Goal: Transaction & Acquisition: Subscribe to service/newsletter

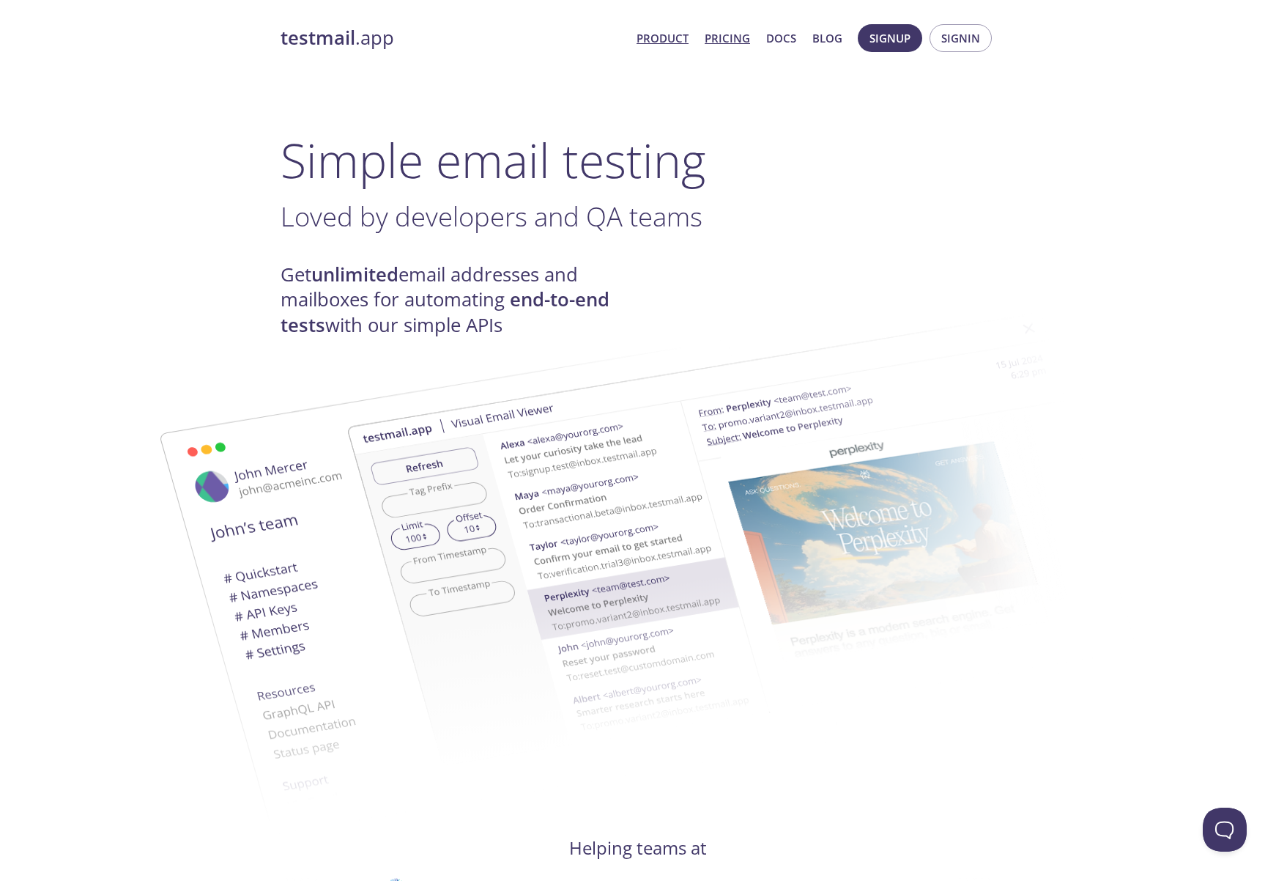
click at [727, 43] on link "Pricing" at bounding box center [727, 38] width 45 height 19
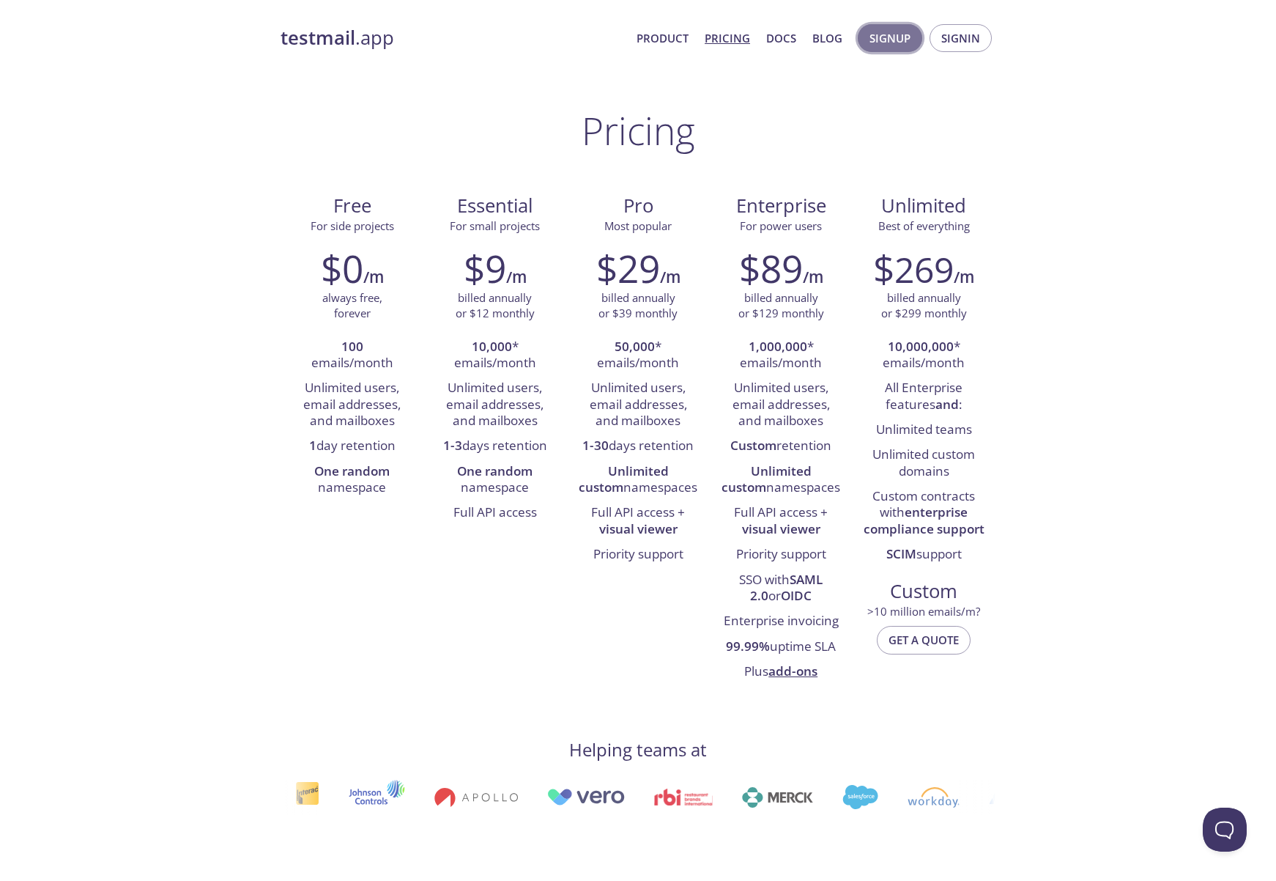
click at [890, 37] on span "Signup" at bounding box center [890, 38] width 41 height 19
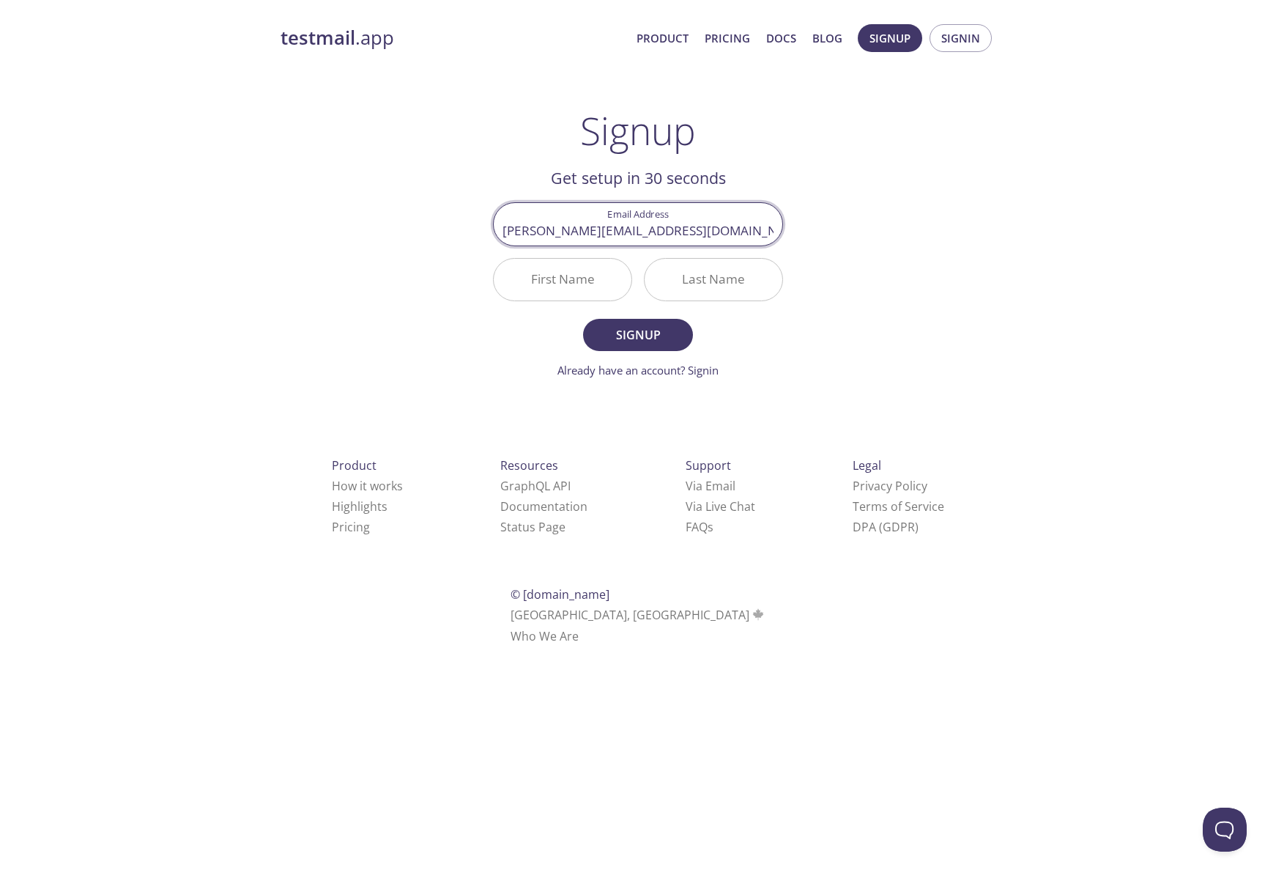
type input "[PERSON_NAME][EMAIL_ADDRESS][DOMAIN_NAME]"
click at [588, 289] on input "Allisonv" at bounding box center [563, 280] width 138 height 42
type input "[PERSON_NAME]"
type input "V"
click at [642, 340] on span "Signup" at bounding box center [638, 335] width 78 height 21
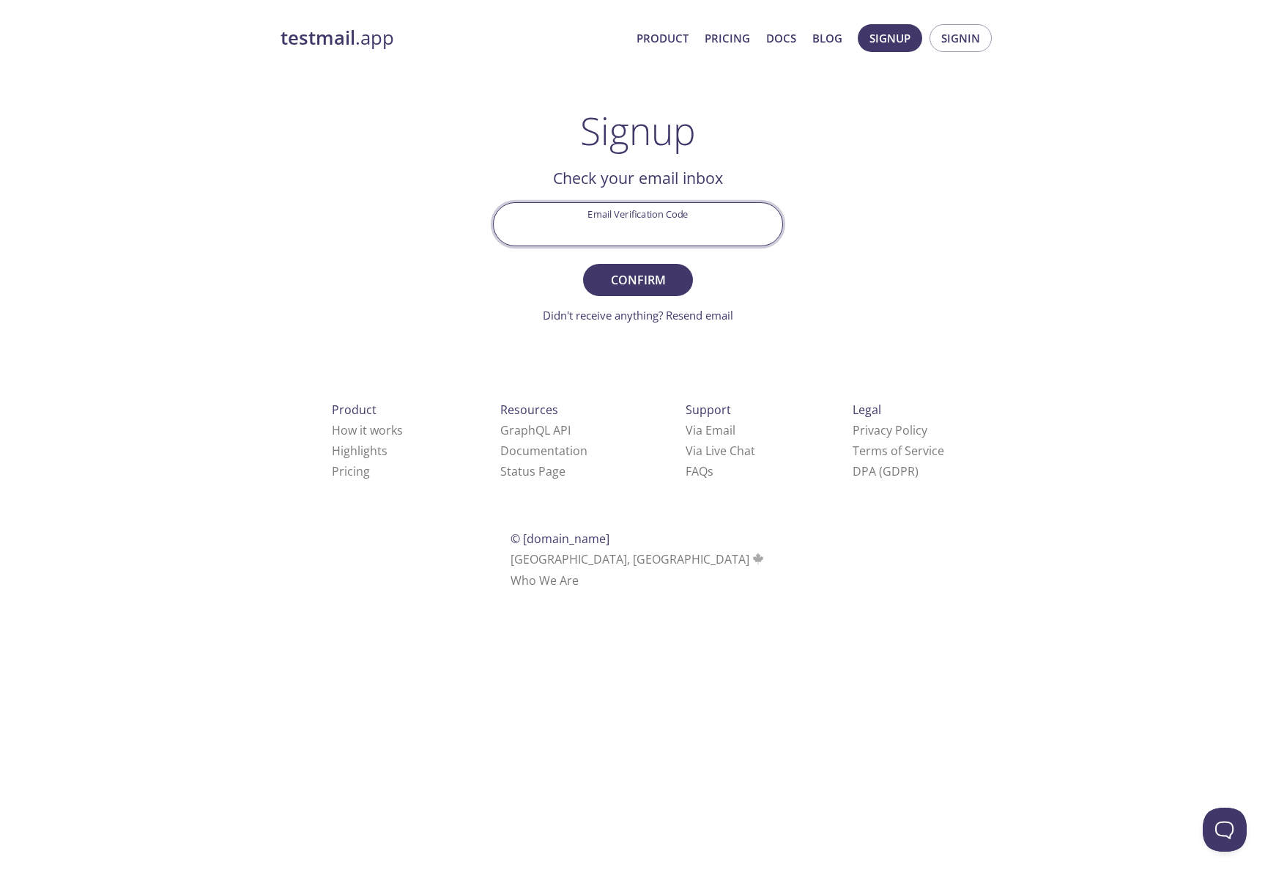
click at [582, 232] on input "Email Verification Code" at bounding box center [638, 224] width 289 height 42
paste input "B58E7J4"
type input "B58E7J4"
click at [626, 284] on span "Confirm" at bounding box center [638, 280] width 78 height 21
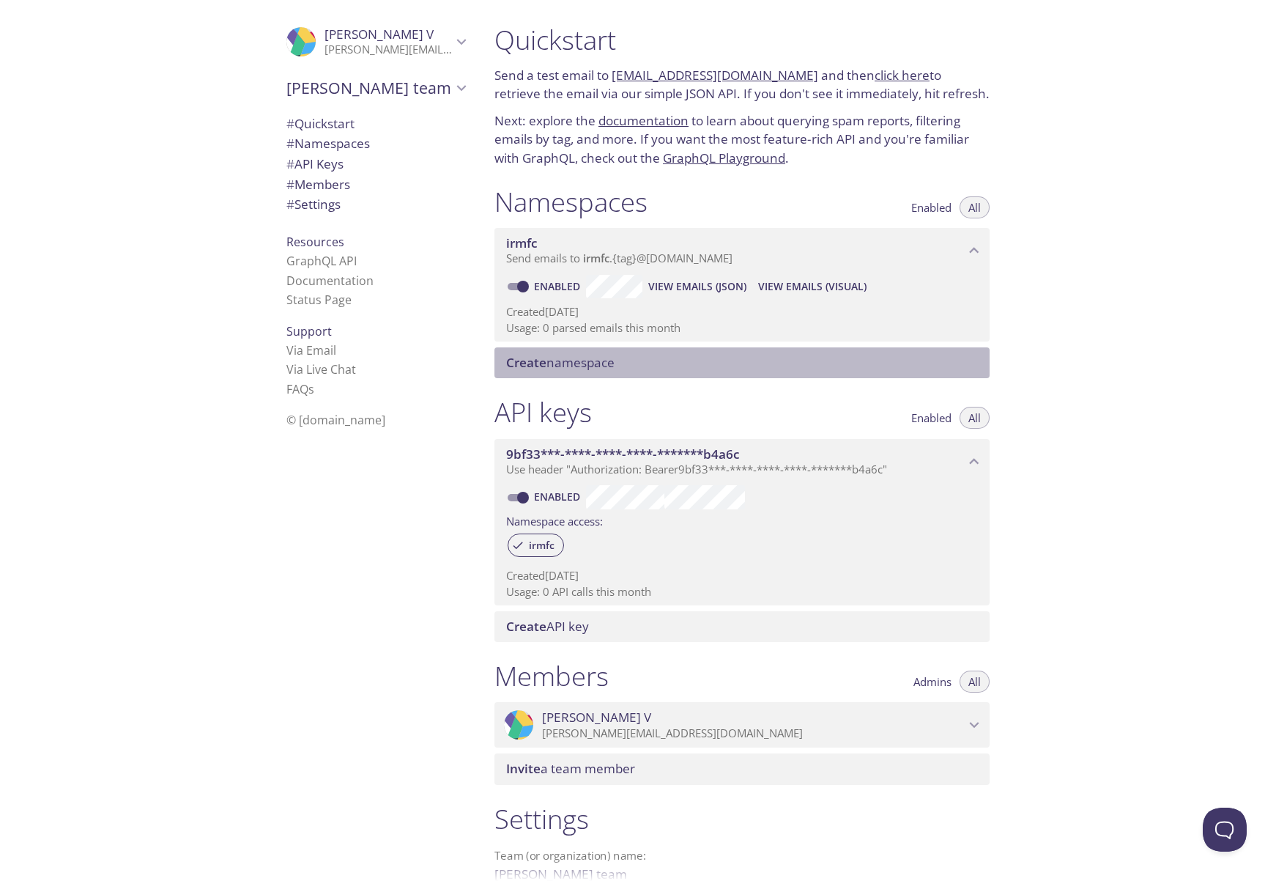
click at [588, 368] on span "Create namespace" at bounding box center [560, 362] width 108 height 17
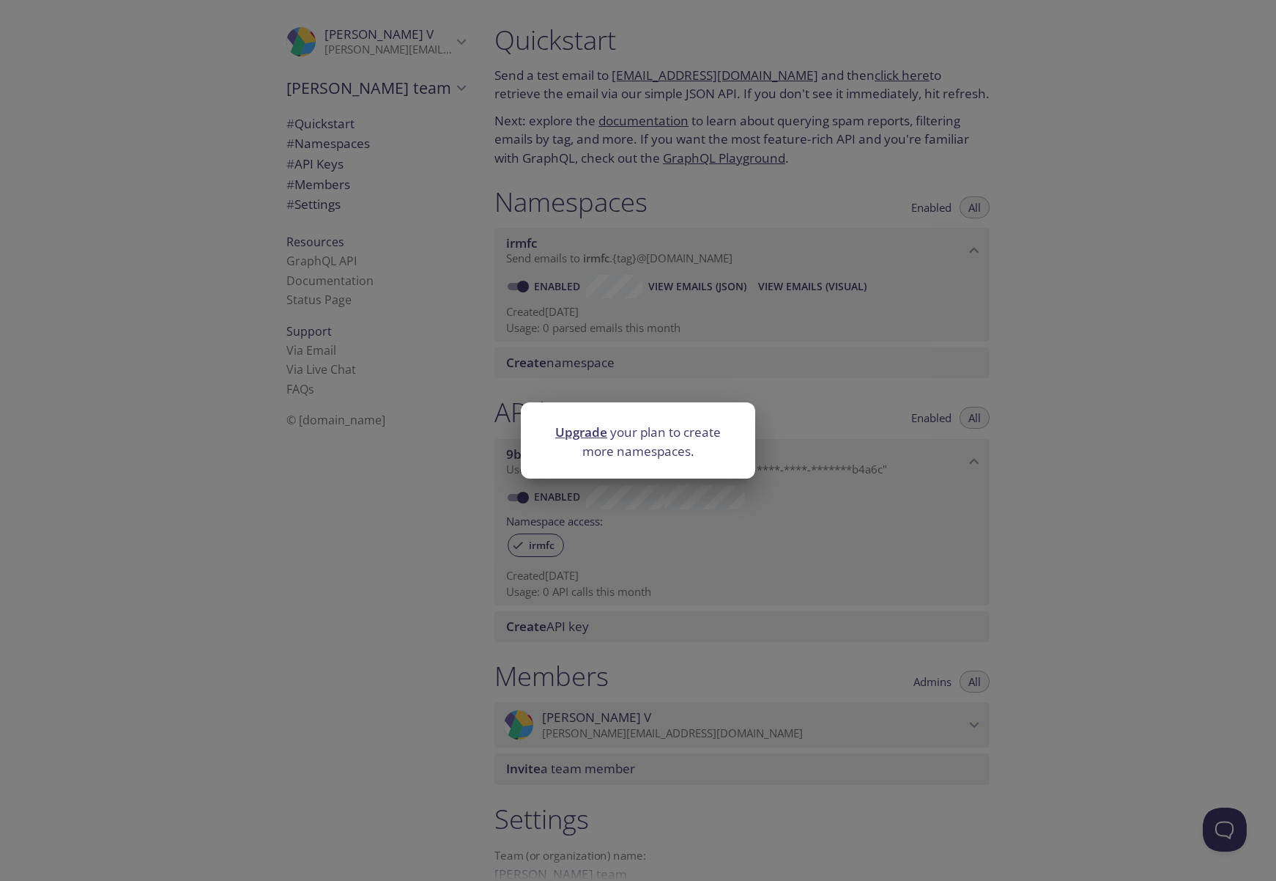
click at [444, 368] on div "Upgrade your plan to create more namespaces." at bounding box center [638, 440] width 1276 height 881
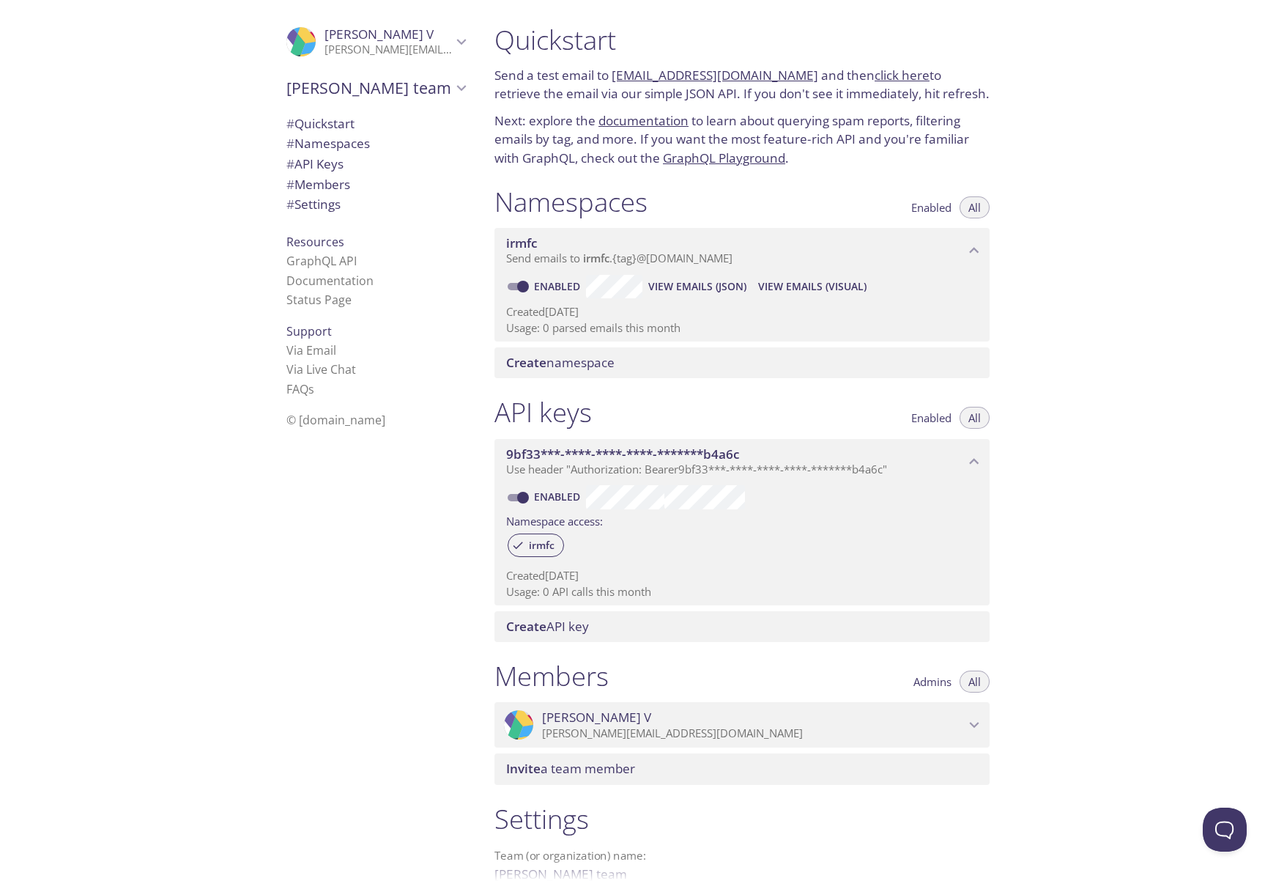
click at [875, 75] on link "click here" at bounding box center [902, 75] width 55 height 17
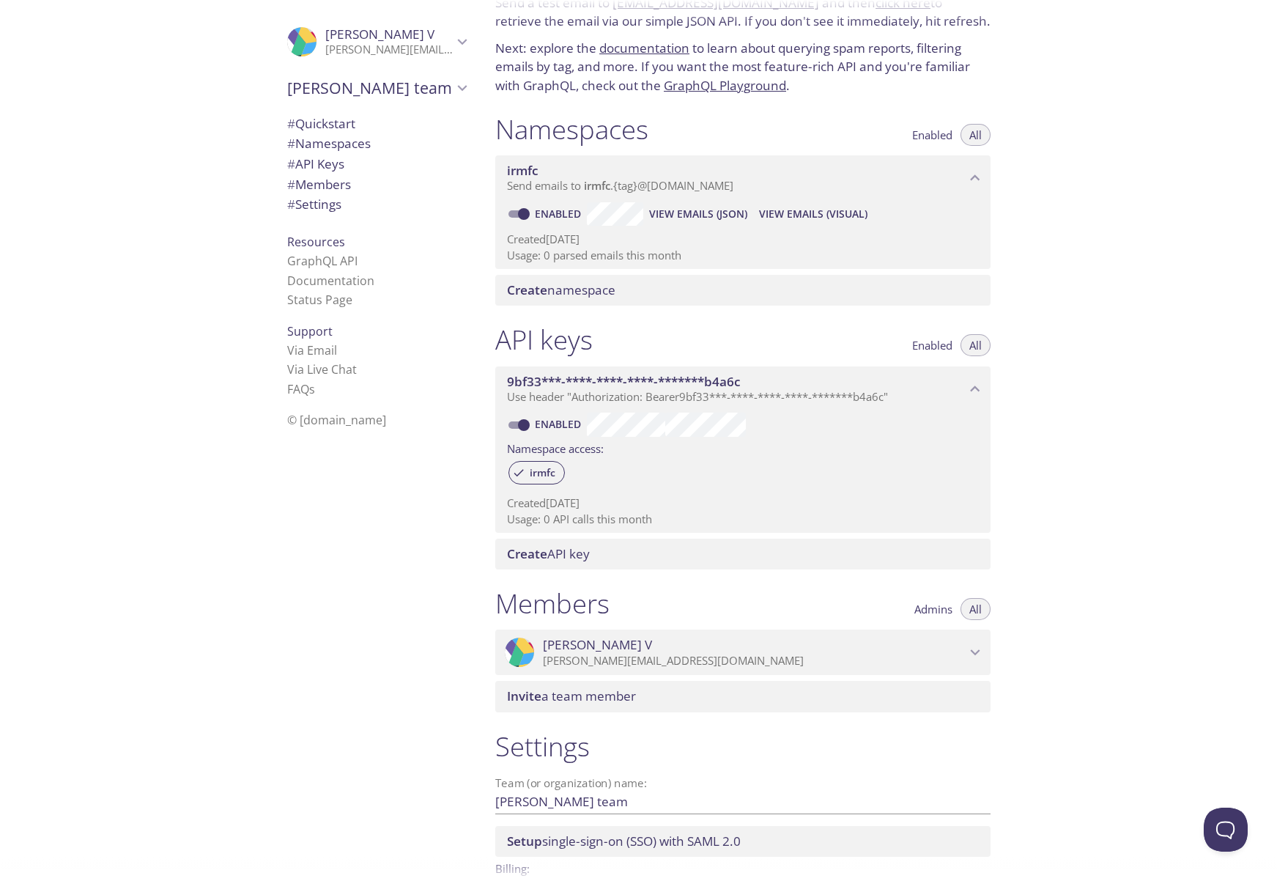
scroll to position [161, 0]
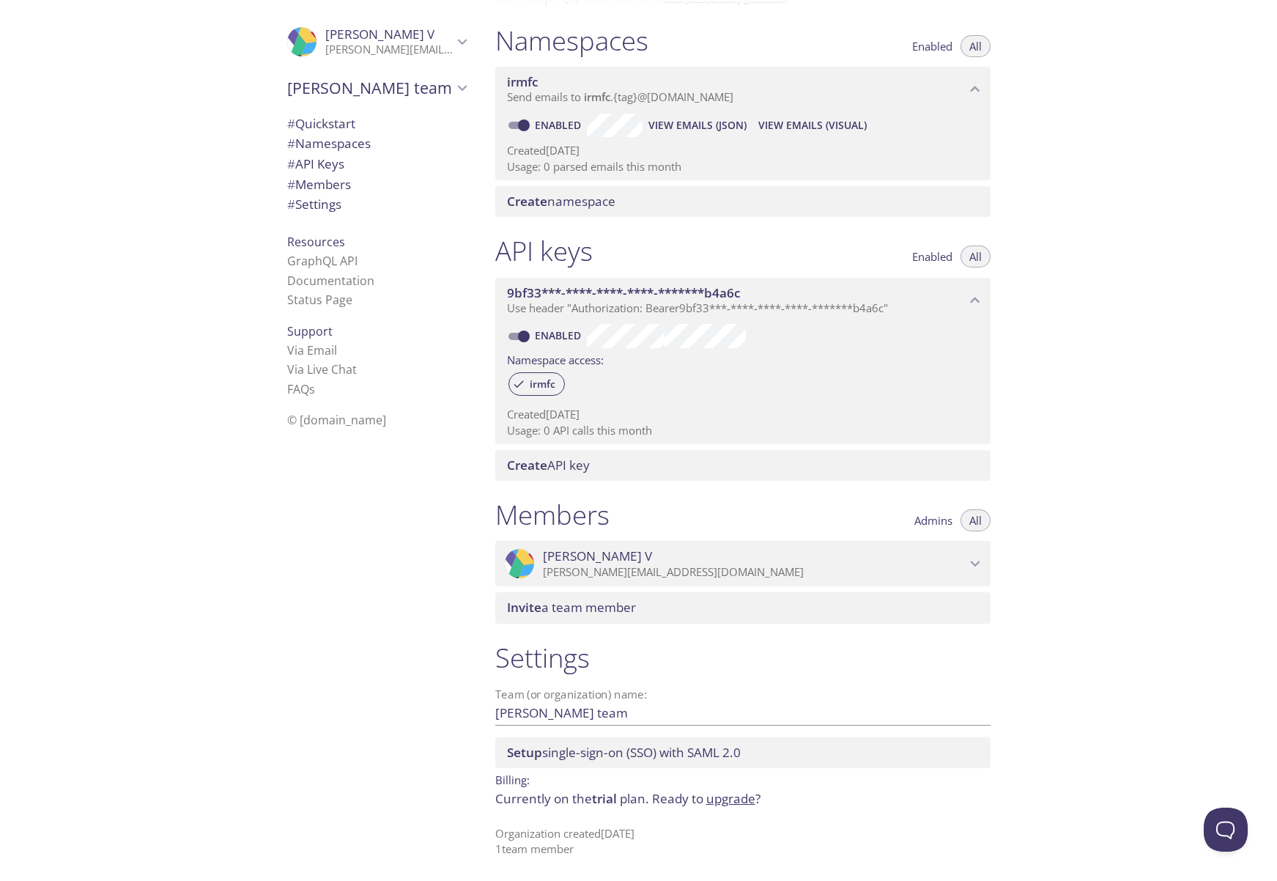
click at [798, 124] on span "View Emails (Visual)" at bounding box center [812, 125] width 108 height 18
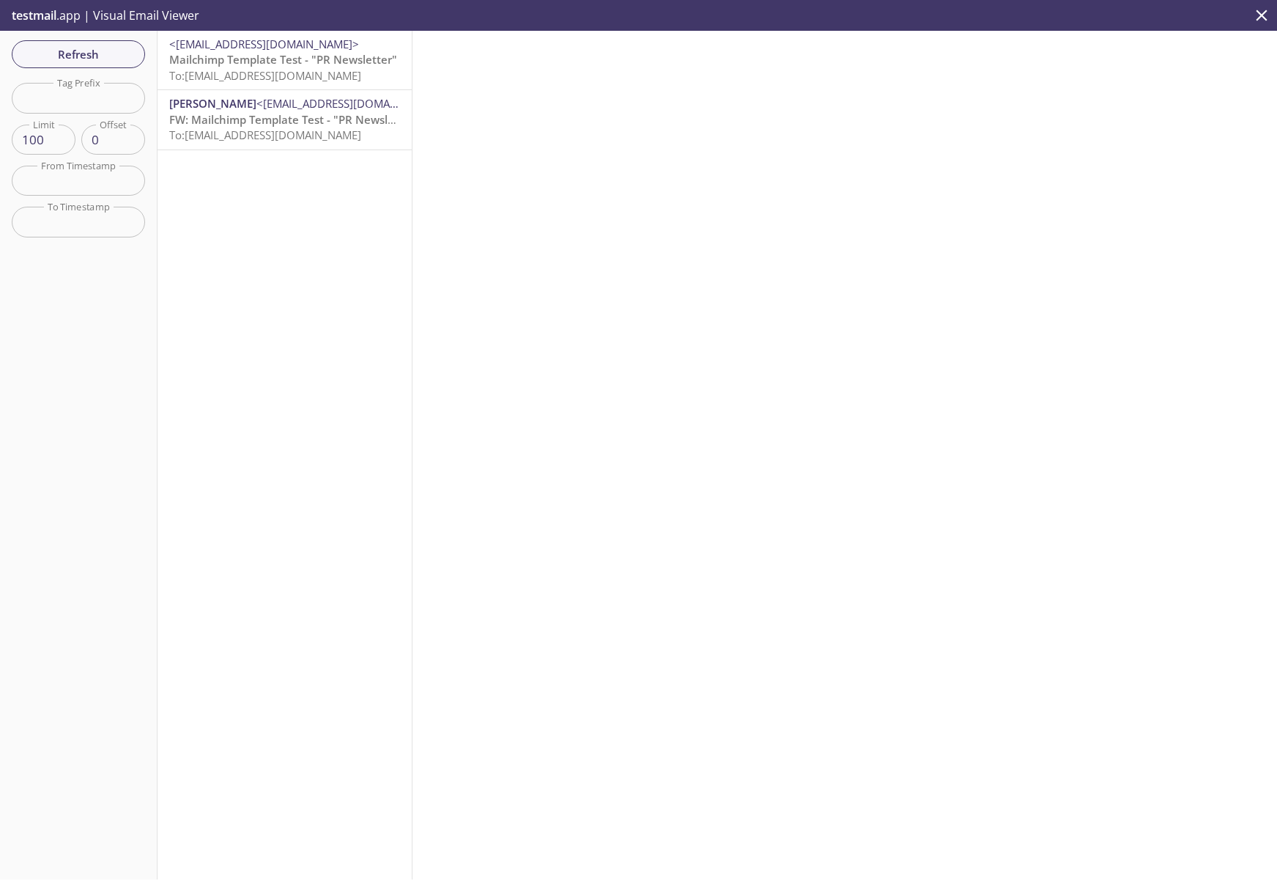
click at [289, 64] on span "Mailchimp Template Test - "PR Newsletter"" at bounding box center [283, 59] width 228 height 15
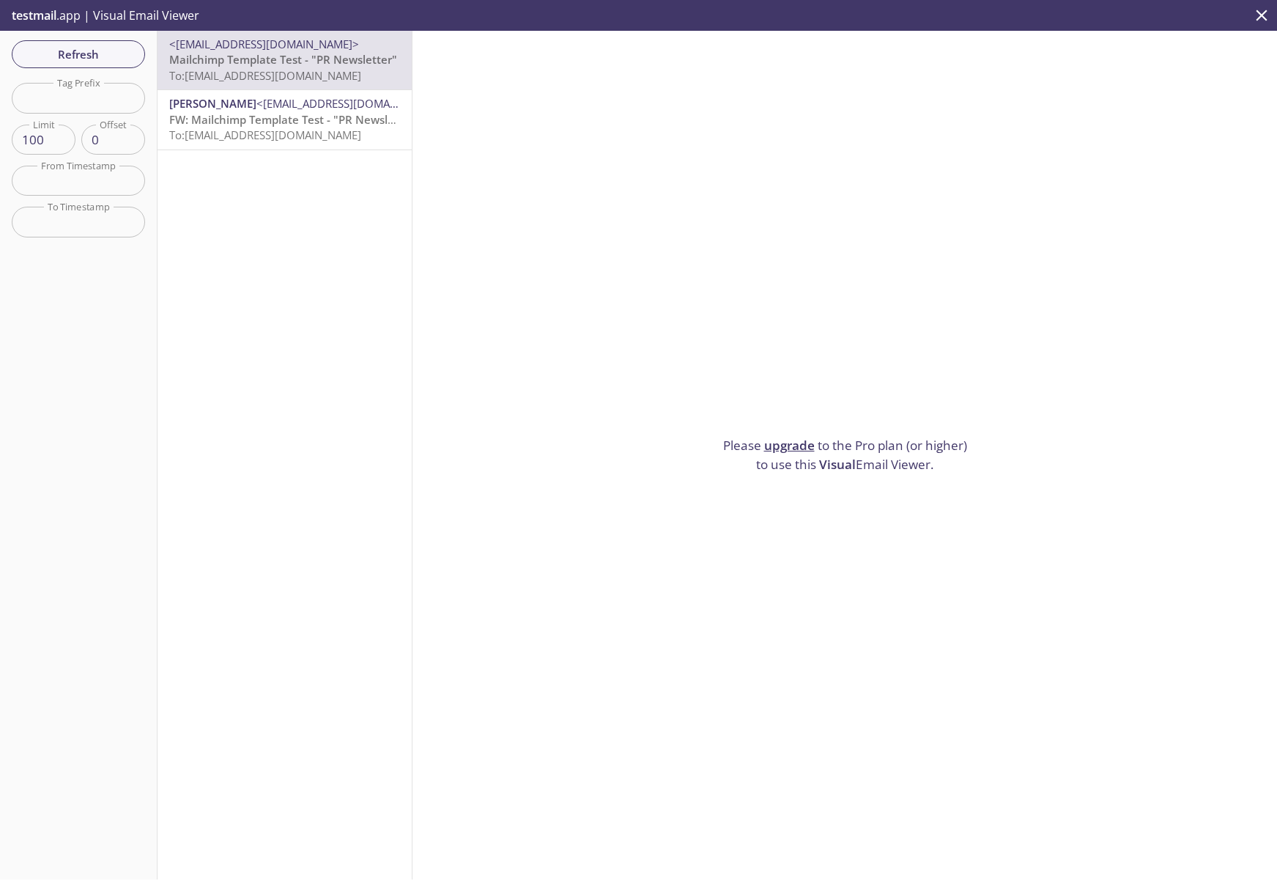
click at [273, 116] on span "FW: Mailchimp Template Test - "PR Newsletter"" at bounding box center [294, 119] width 250 height 15
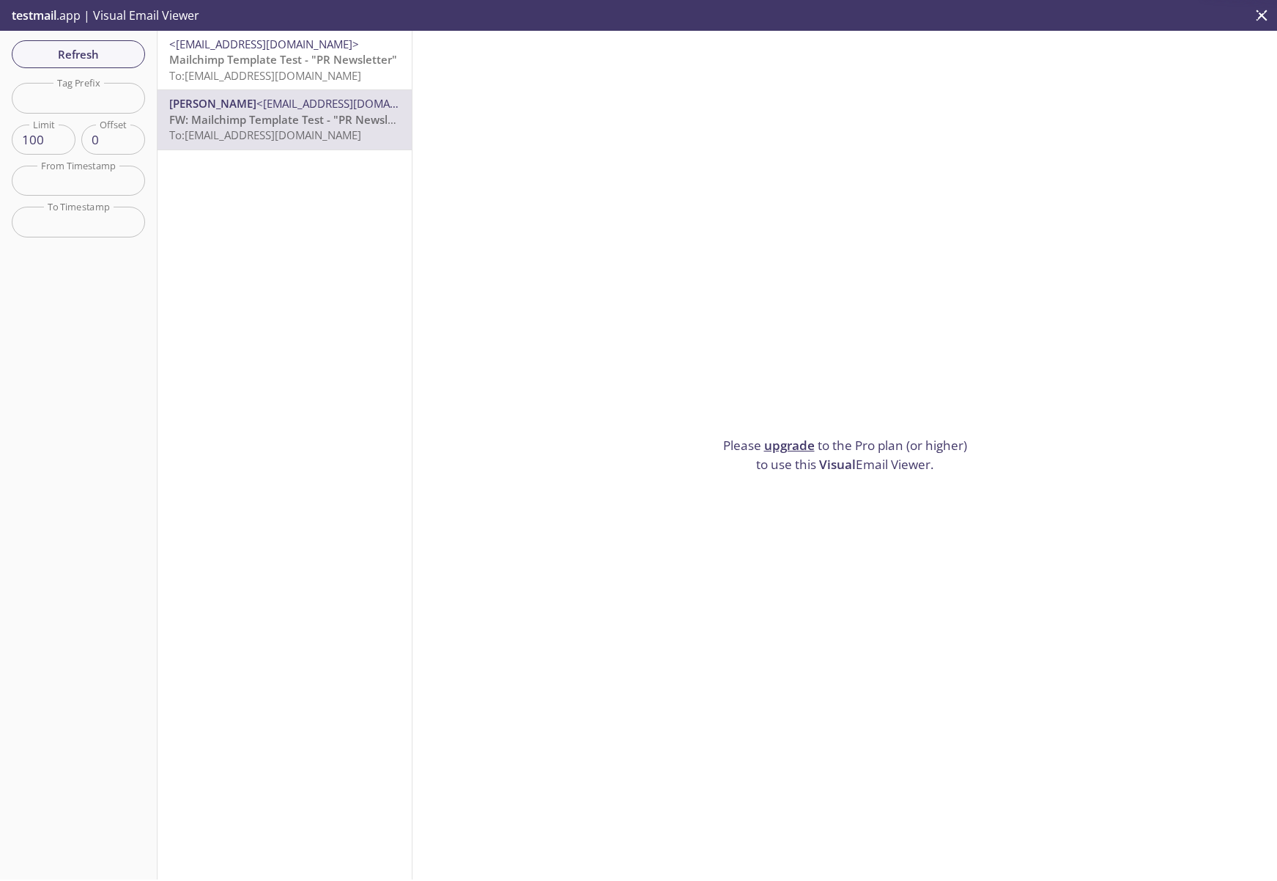
click at [288, 73] on span "To: [EMAIL_ADDRESS][DOMAIN_NAME]" at bounding box center [265, 75] width 192 height 15
